Goal: Information Seeking & Learning: Learn about a topic

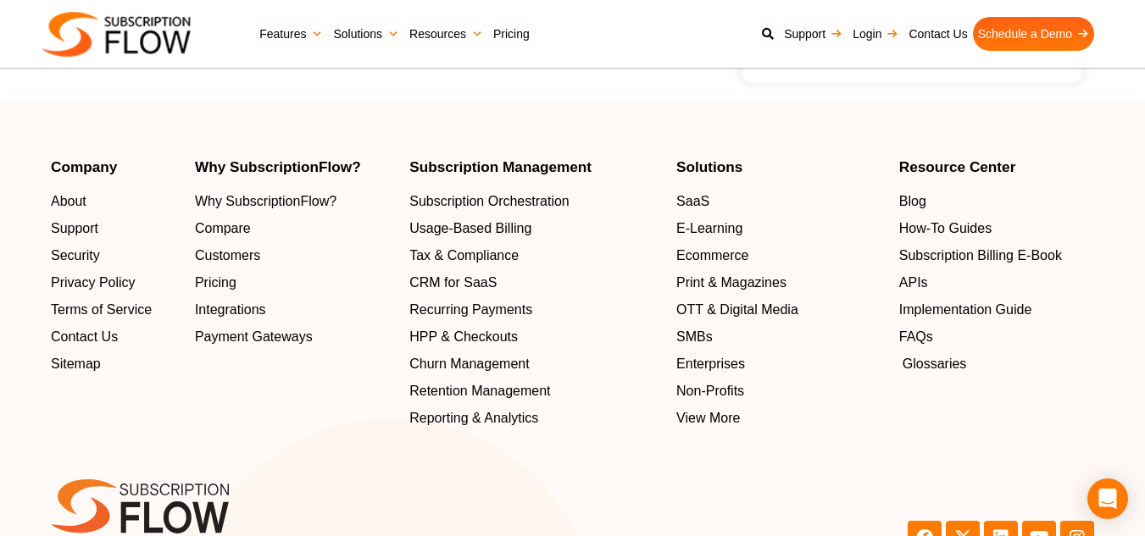
click at [908, 375] on span "Glossaries" at bounding box center [935, 364] width 64 height 20
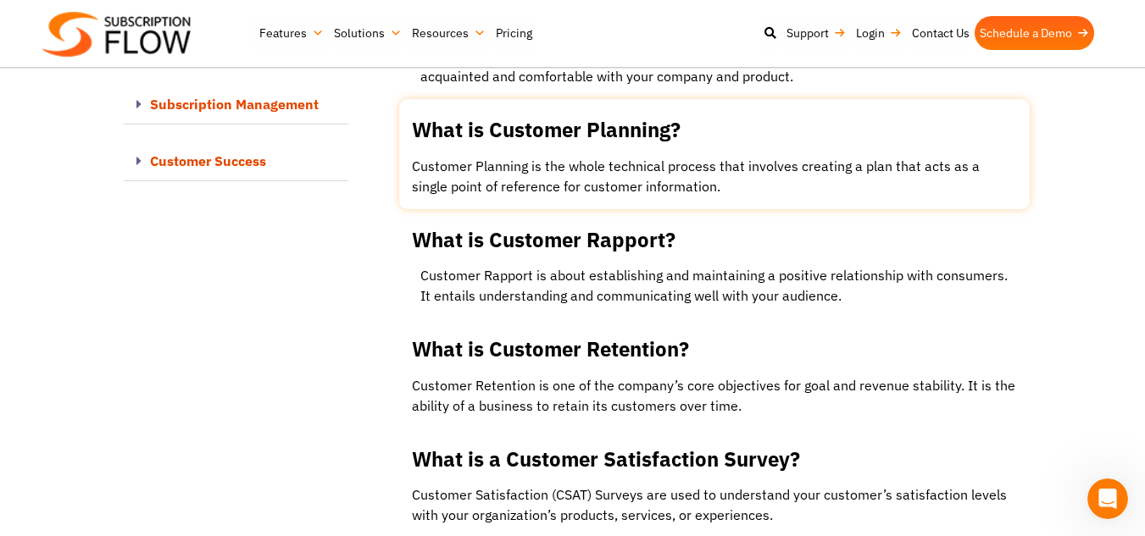
scroll to position [11017, 0]
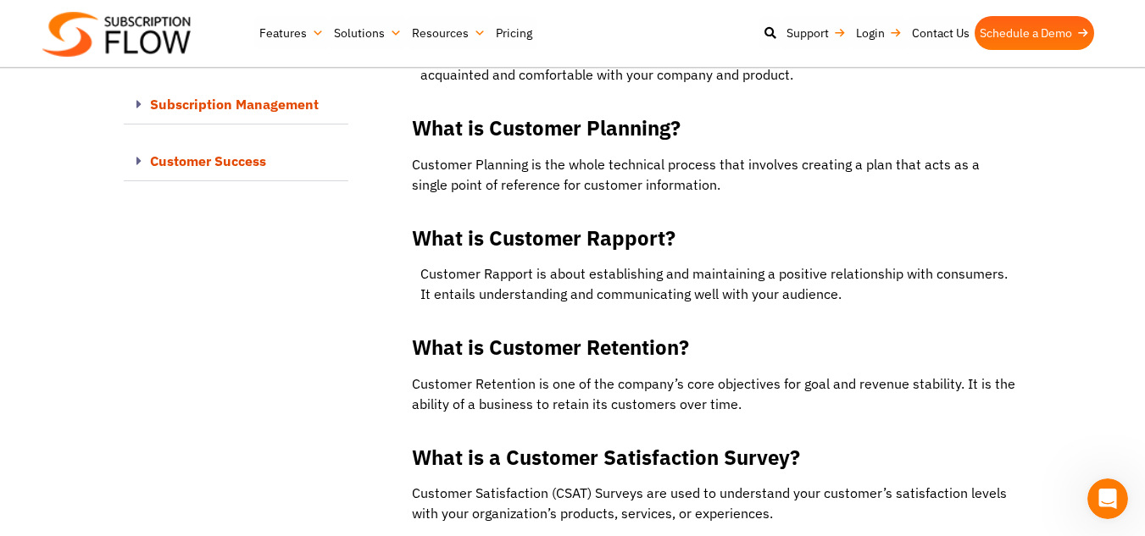
drag, startPoint x: 605, startPoint y: 282, endPoint x: 196, endPoint y: 259, distance: 410.0
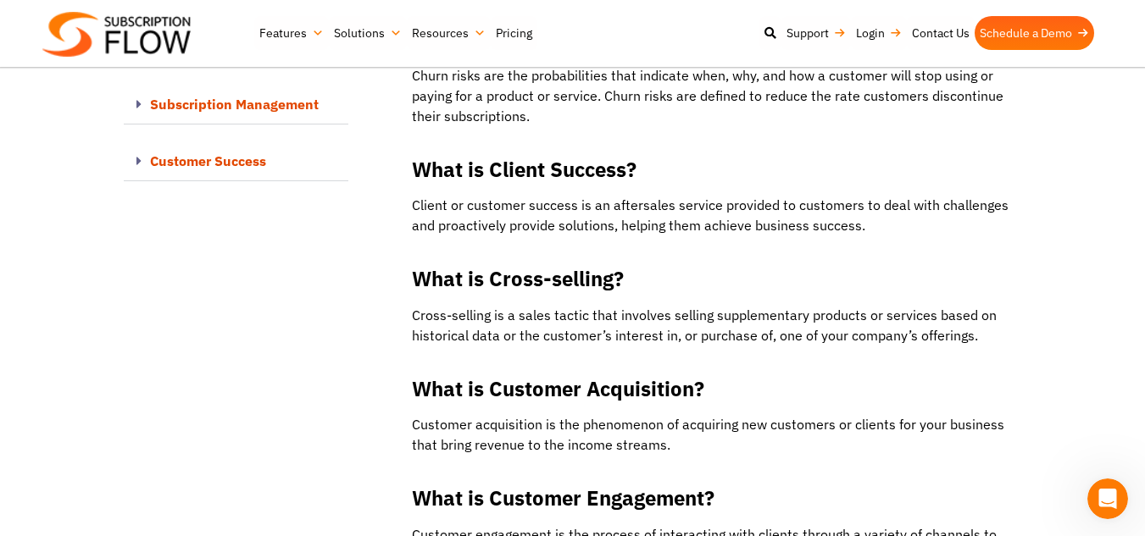
scroll to position [13729, 0]
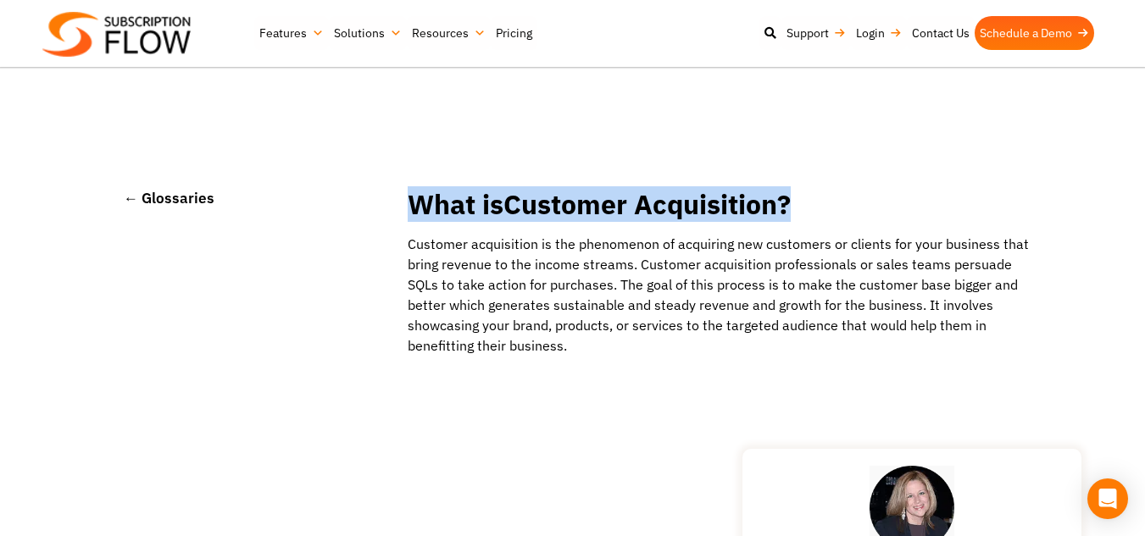
drag, startPoint x: 573, startPoint y: 208, endPoint x: 843, endPoint y: 201, distance: 270.5
click at [843, 201] on h2 "What is Customer Acquisition ?" at bounding box center [714, 204] width 631 height 31
